Goal: Task Accomplishment & Management: Complete application form

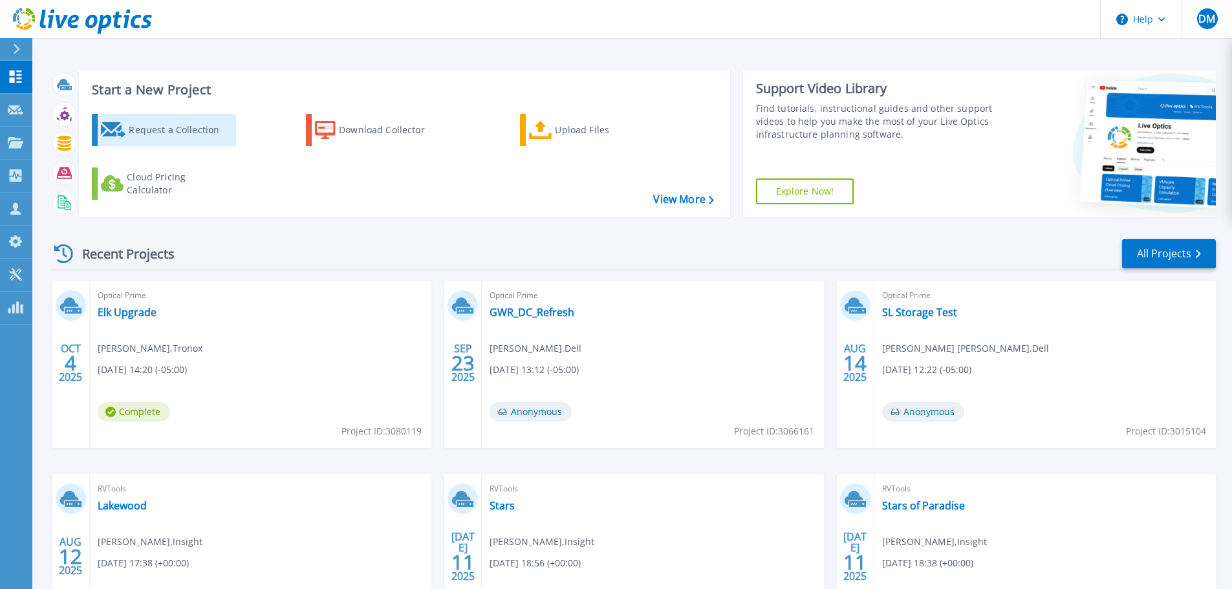
click at [153, 122] on div "Request a Collection" at bounding box center [180, 130] width 103 height 26
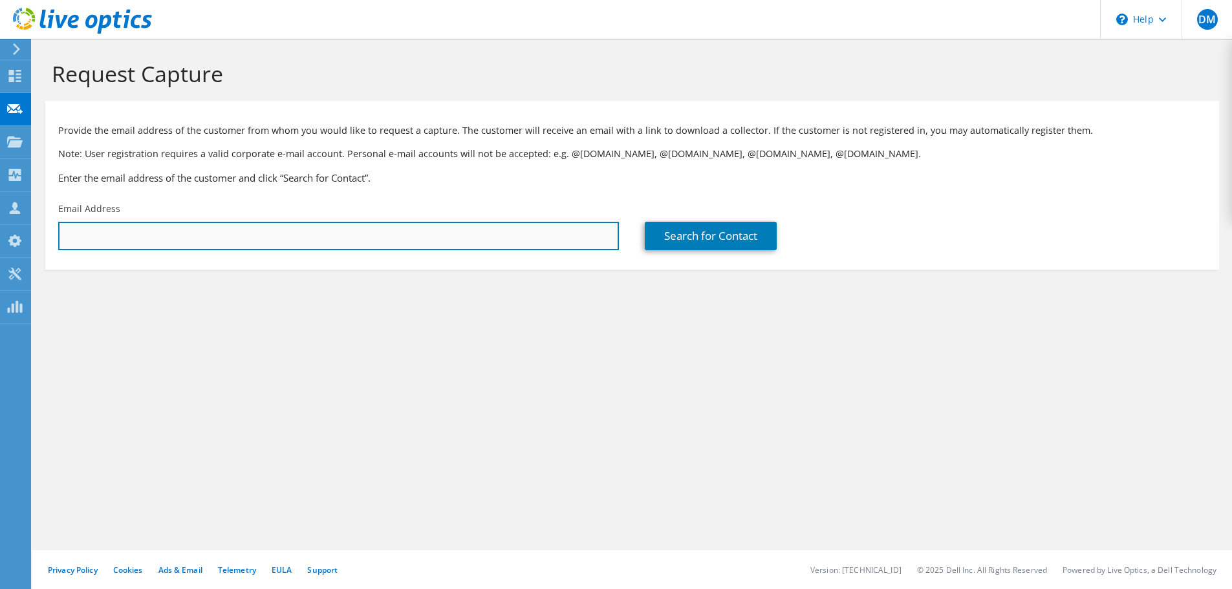
click at [111, 234] on input "text" at bounding box center [338, 236] width 561 height 28
type input "n"
type input "jefferis@icdd.com"
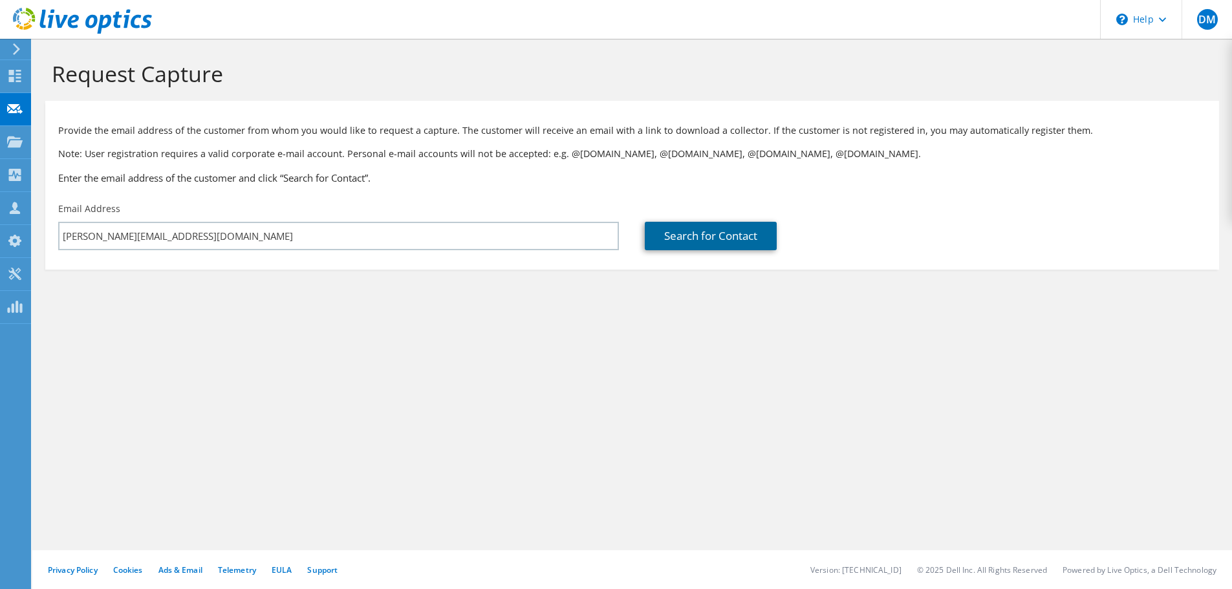
click at [673, 230] on link "Search for Contact" at bounding box center [711, 236] width 132 height 28
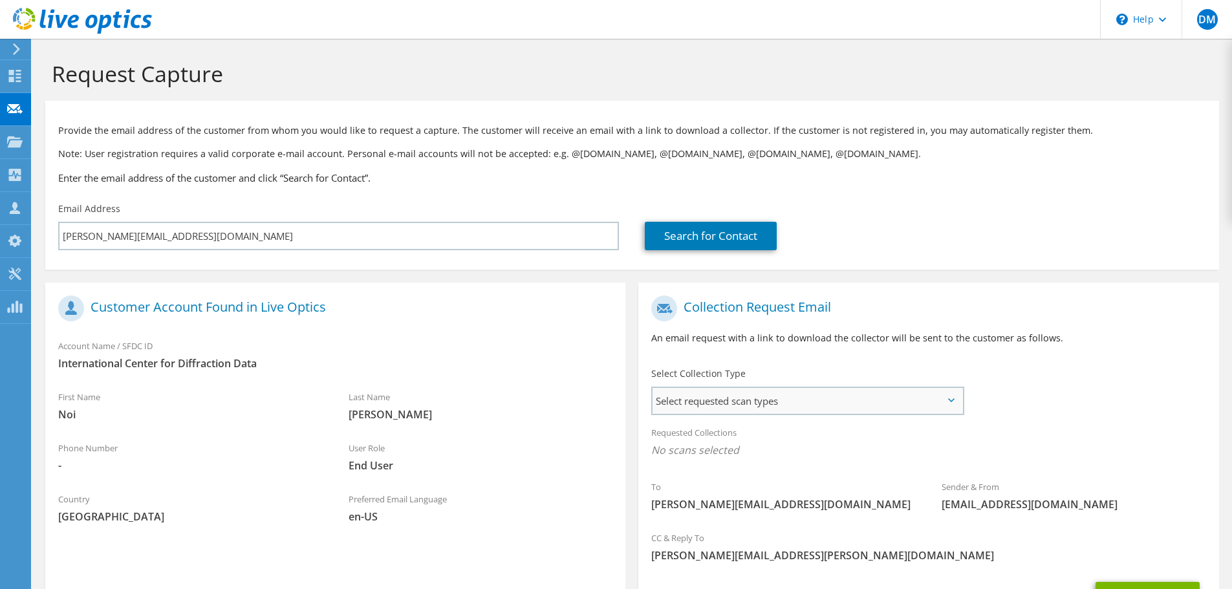
click at [754, 408] on span "Select requested scan types" at bounding box center [808, 401] width 310 height 26
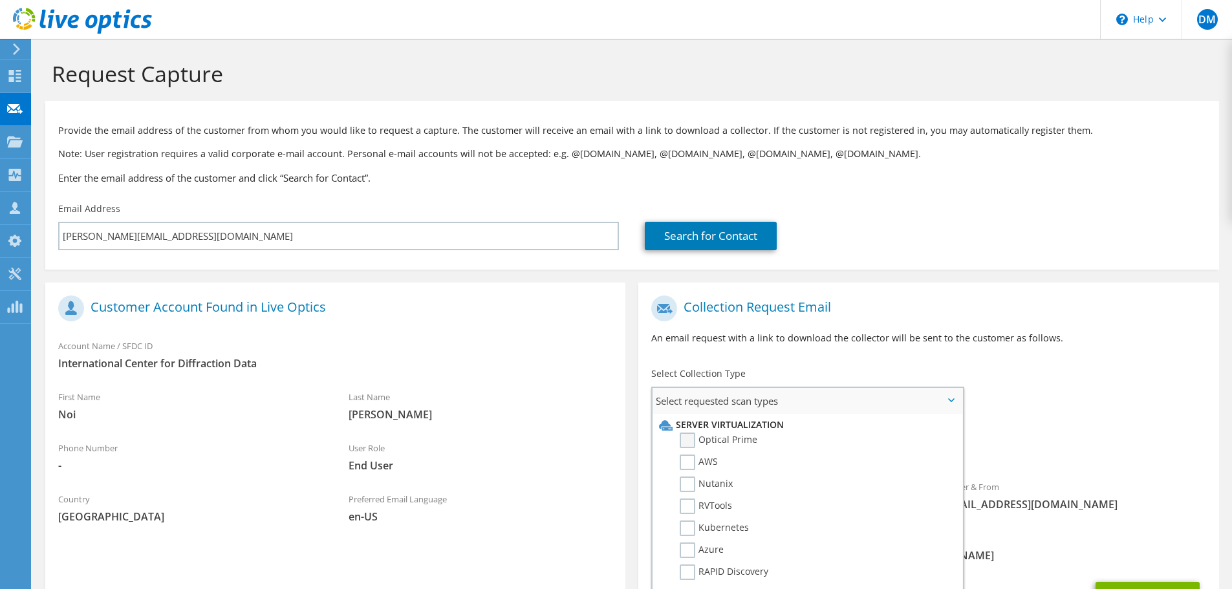
click at [683, 439] on label "Optical Prime" at bounding box center [719, 441] width 78 height 16
click at [0, 0] on input "Optical Prime" at bounding box center [0, 0] width 0 height 0
click at [1087, 425] on div "Requested Collections No scans selected Optical Prime" at bounding box center [928, 445] width 580 height 52
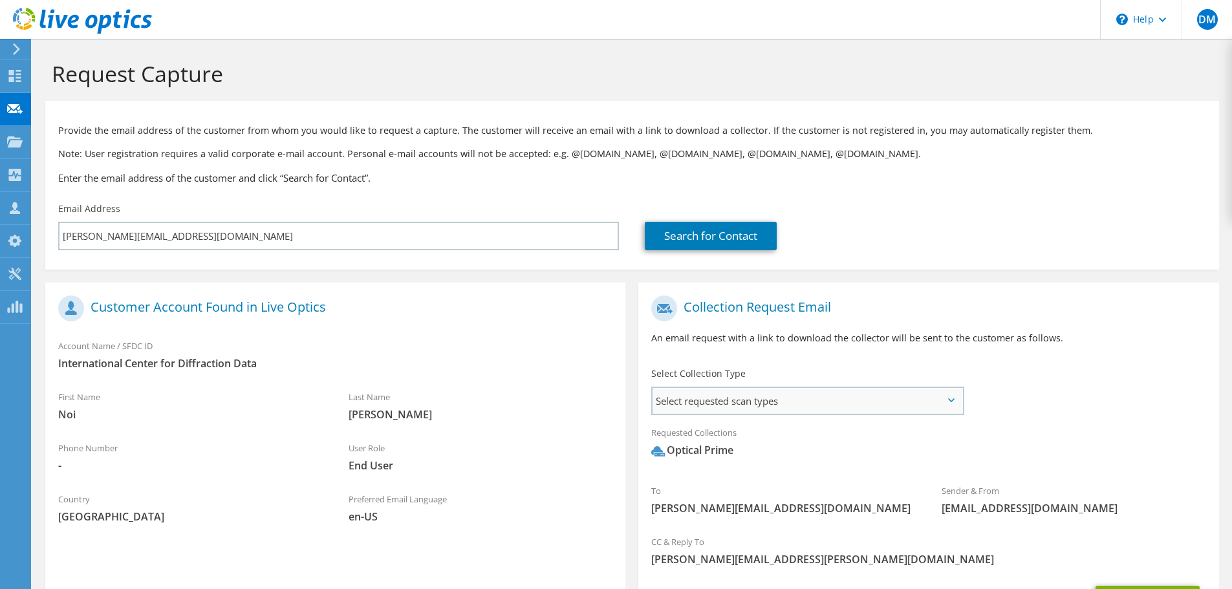
click at [958, 403] on span "Select requested scan types" at bounding box center [808, 401] width 310 height 26
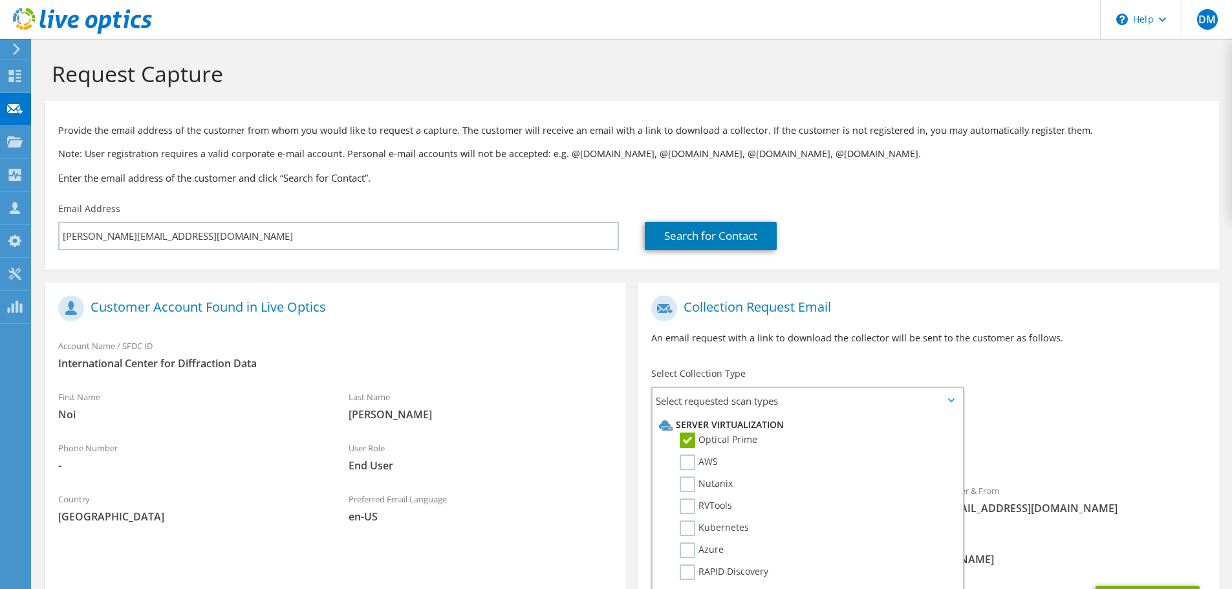
click at [951, 401] on icon at bounding box center [951, 400] width 6 height 4
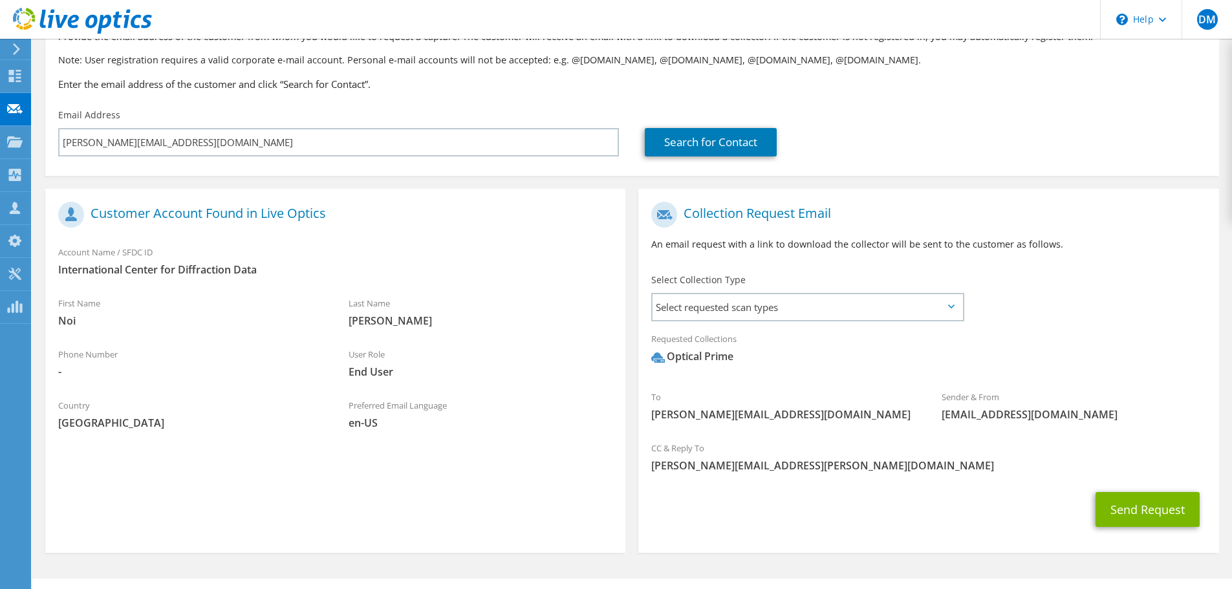
scroll to position [122, 0]
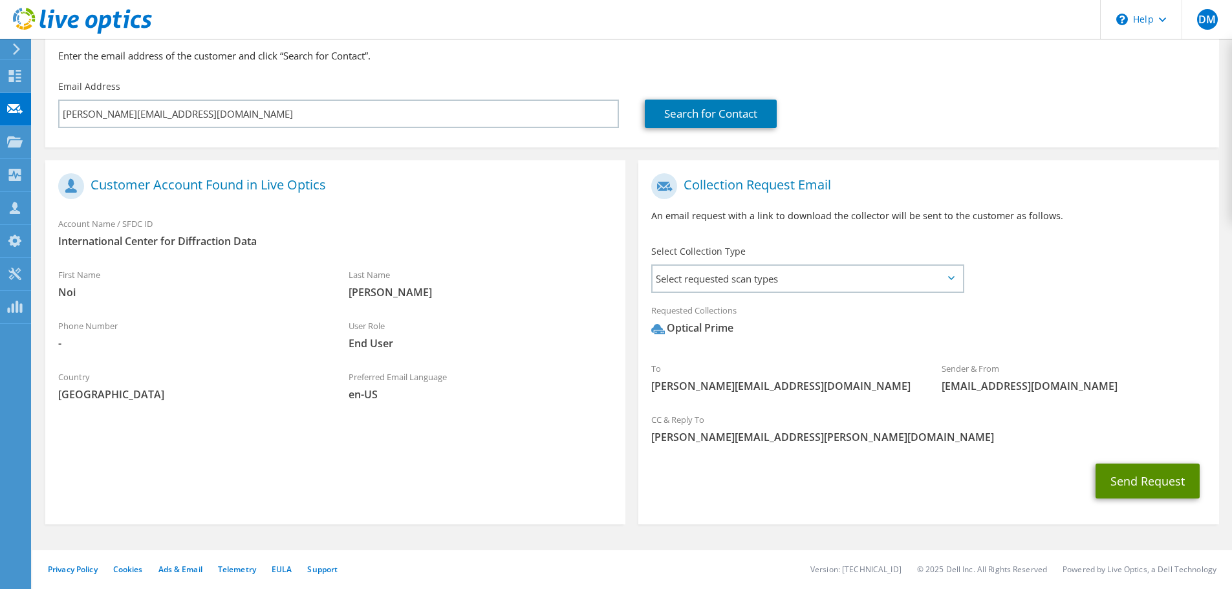
click at [1143, 477] on button "Send Request" at bounding box center [1148, 481] width 104 height 35
